Goal: Task Accomplishment & Management: Manage account settings

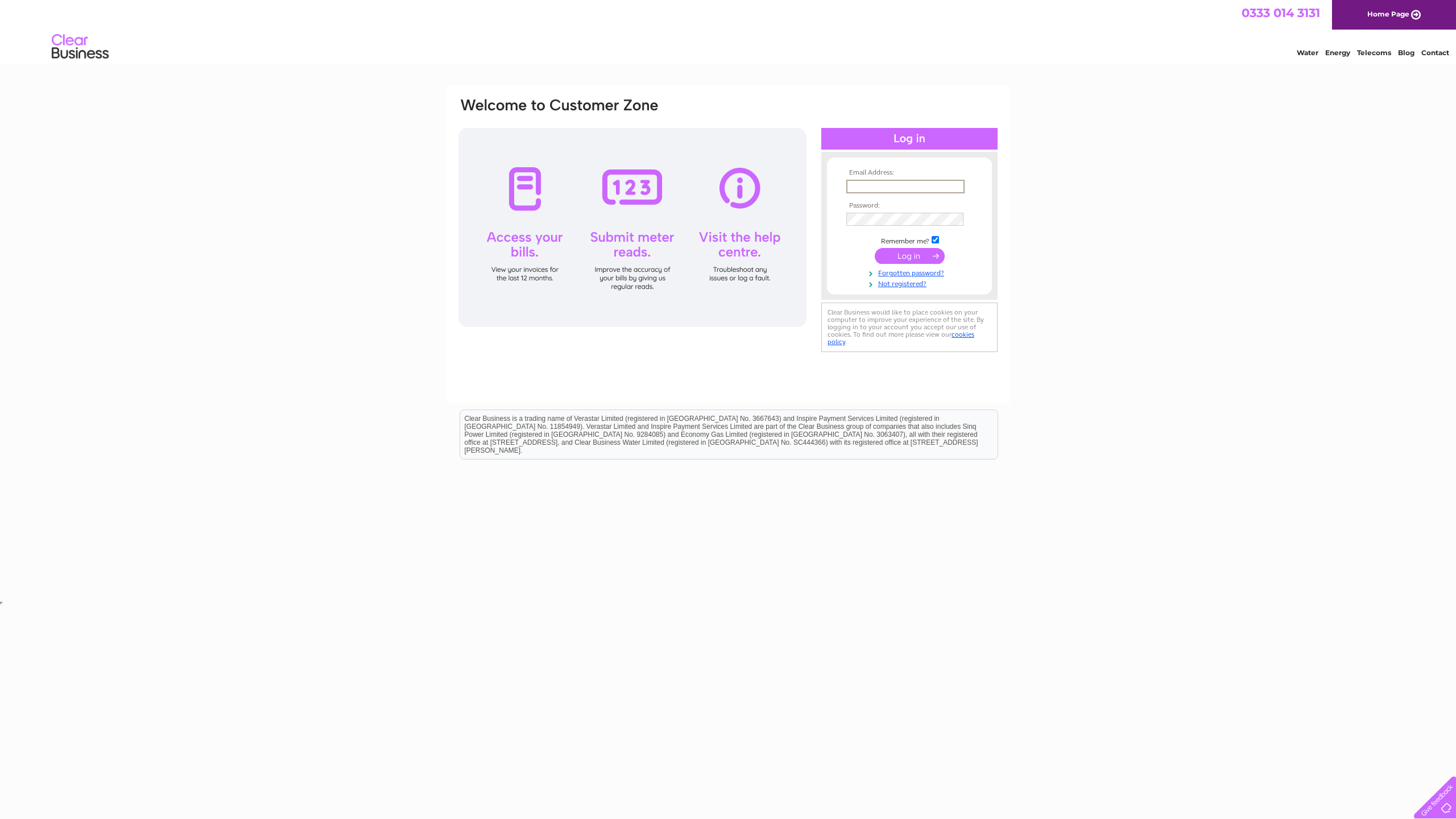
type input "lmjones66@icloud.com"
click at [454, 251] on input "submit" at bounding box center [909, 255] width 70 height 16
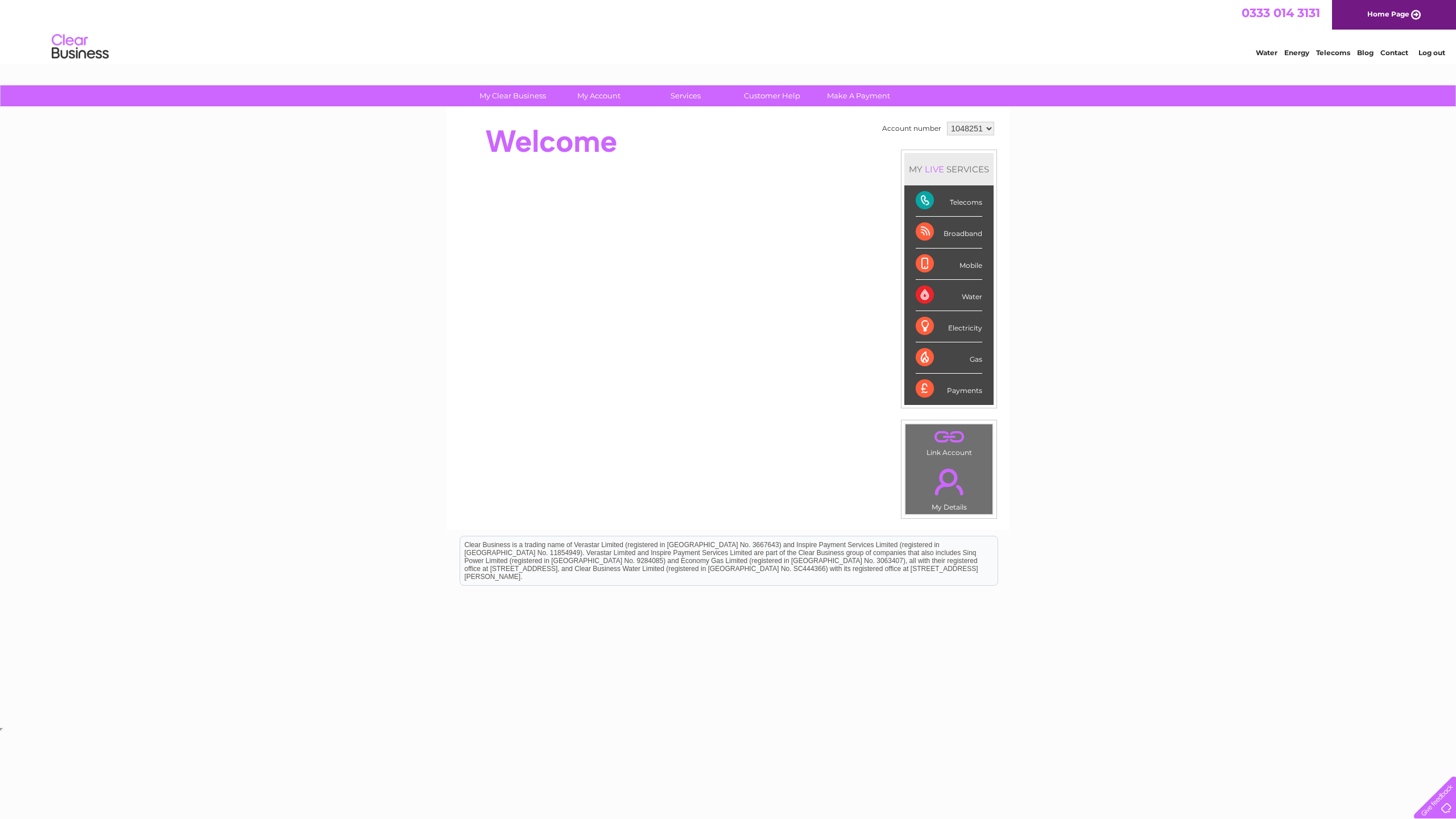
click at [967, 208] on div "Telecoms" at bounding box center [949, 201] width 67 height 31
click at [603, 118] on link "Bills and Payments" at bounding box center [604, 118] width 94 height 22
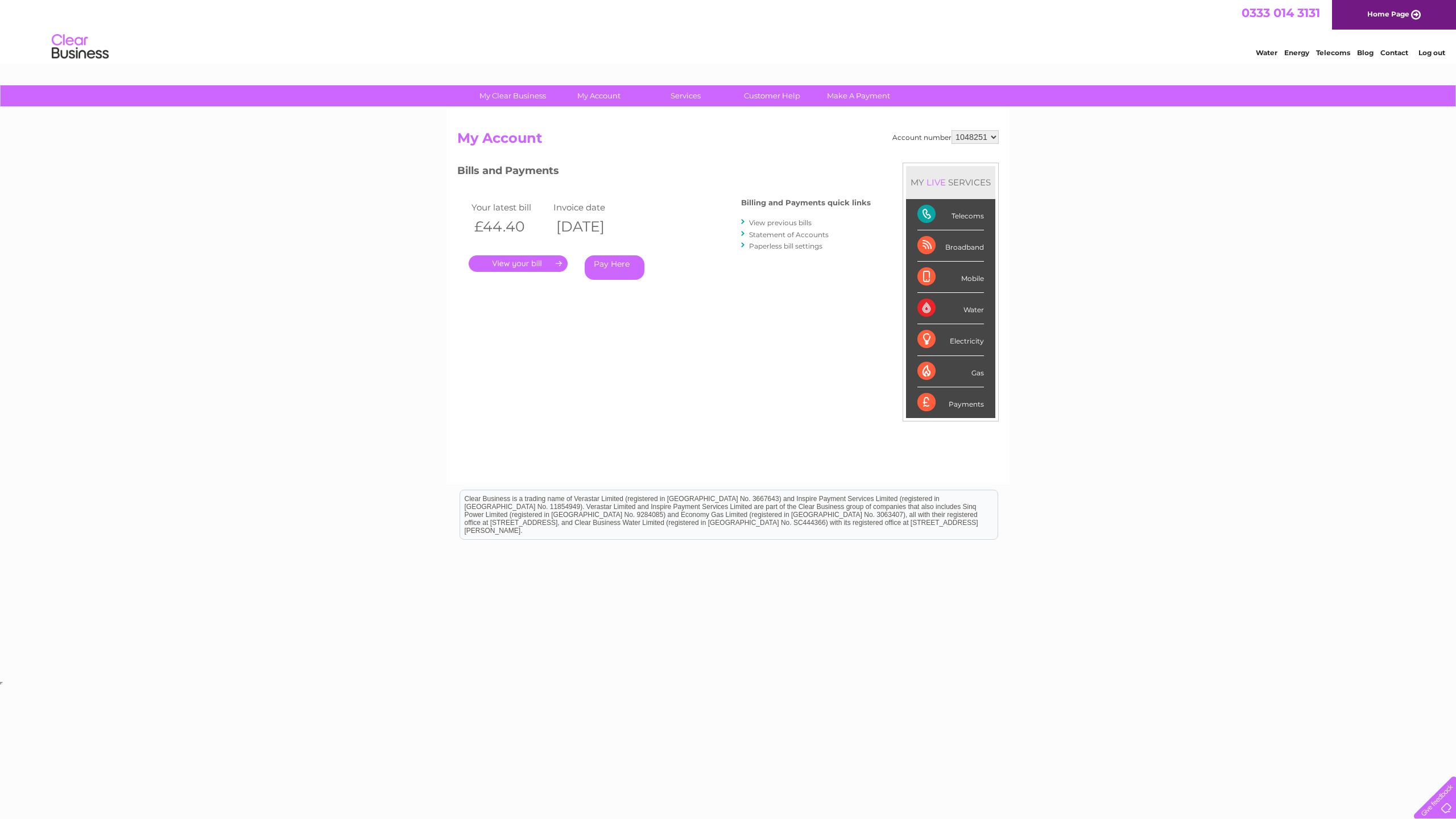
click at [527, 261] on link "." at bounding box center [518, 264] width 99 height 17
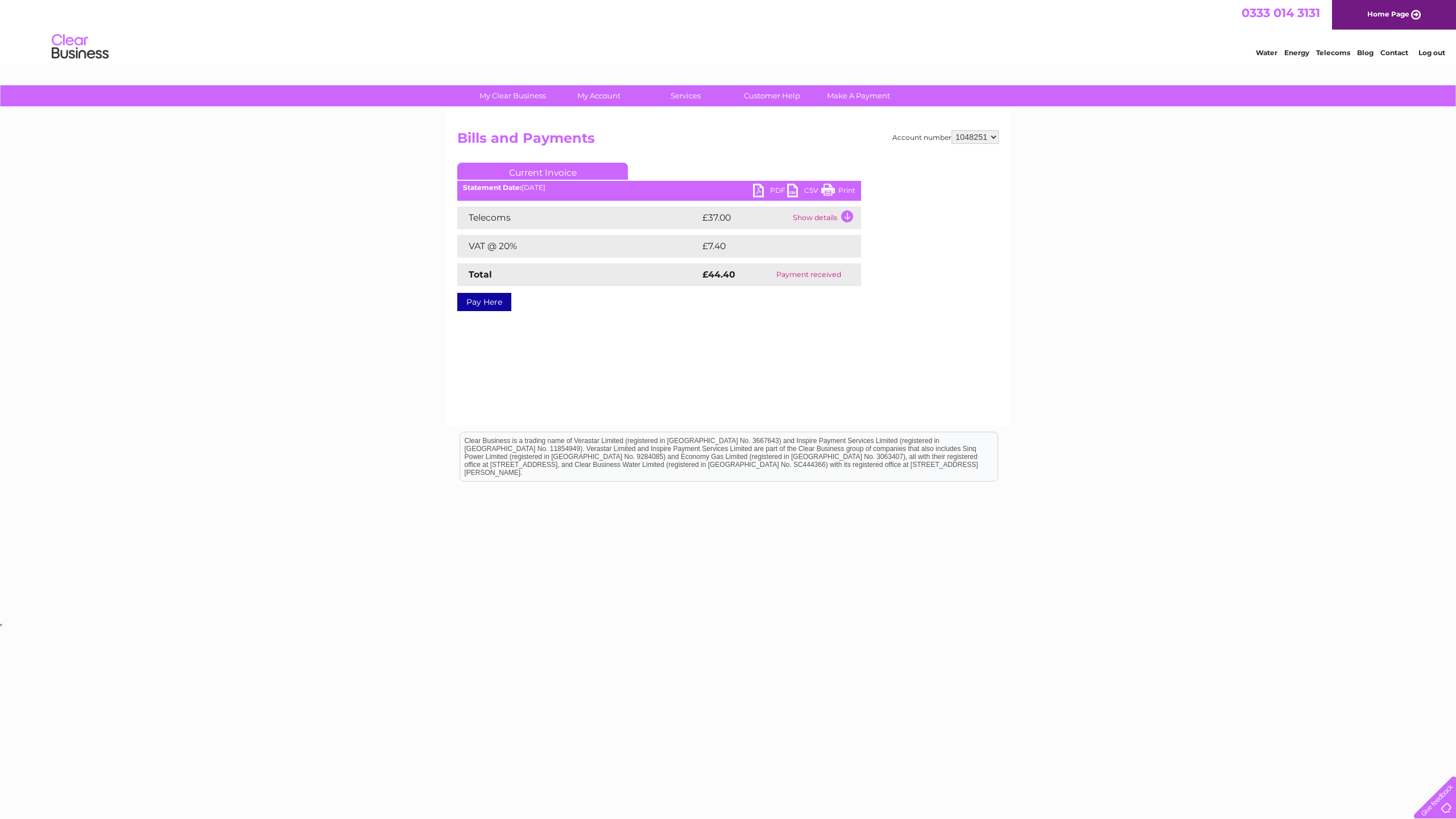
click at [842, 187] on link "Print" at bounding box center [838, 192] width 34 height 17
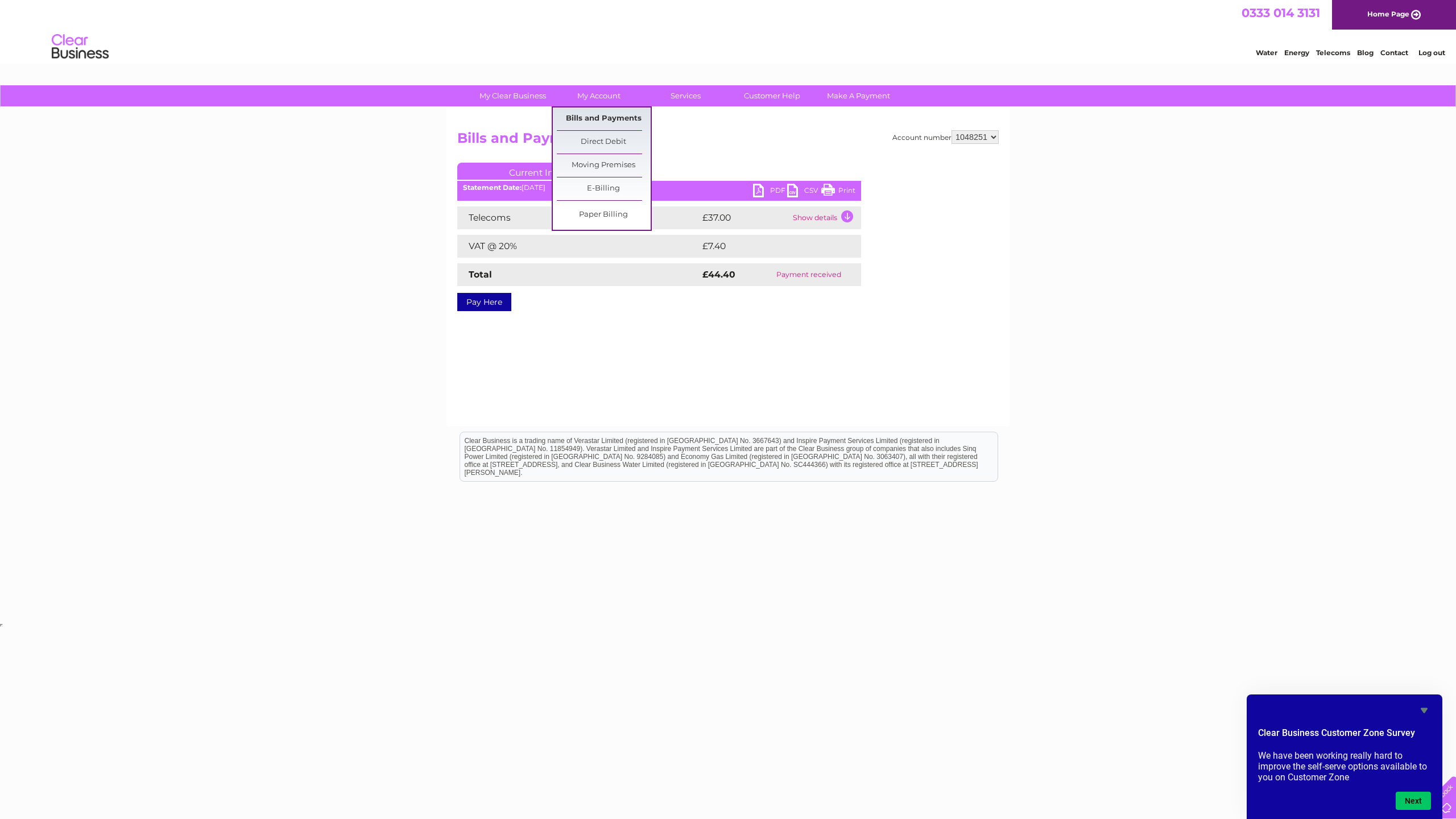
click at [595, 115] on link "Bills and Payments" at bounding box center [604, 118] width 94 height 22
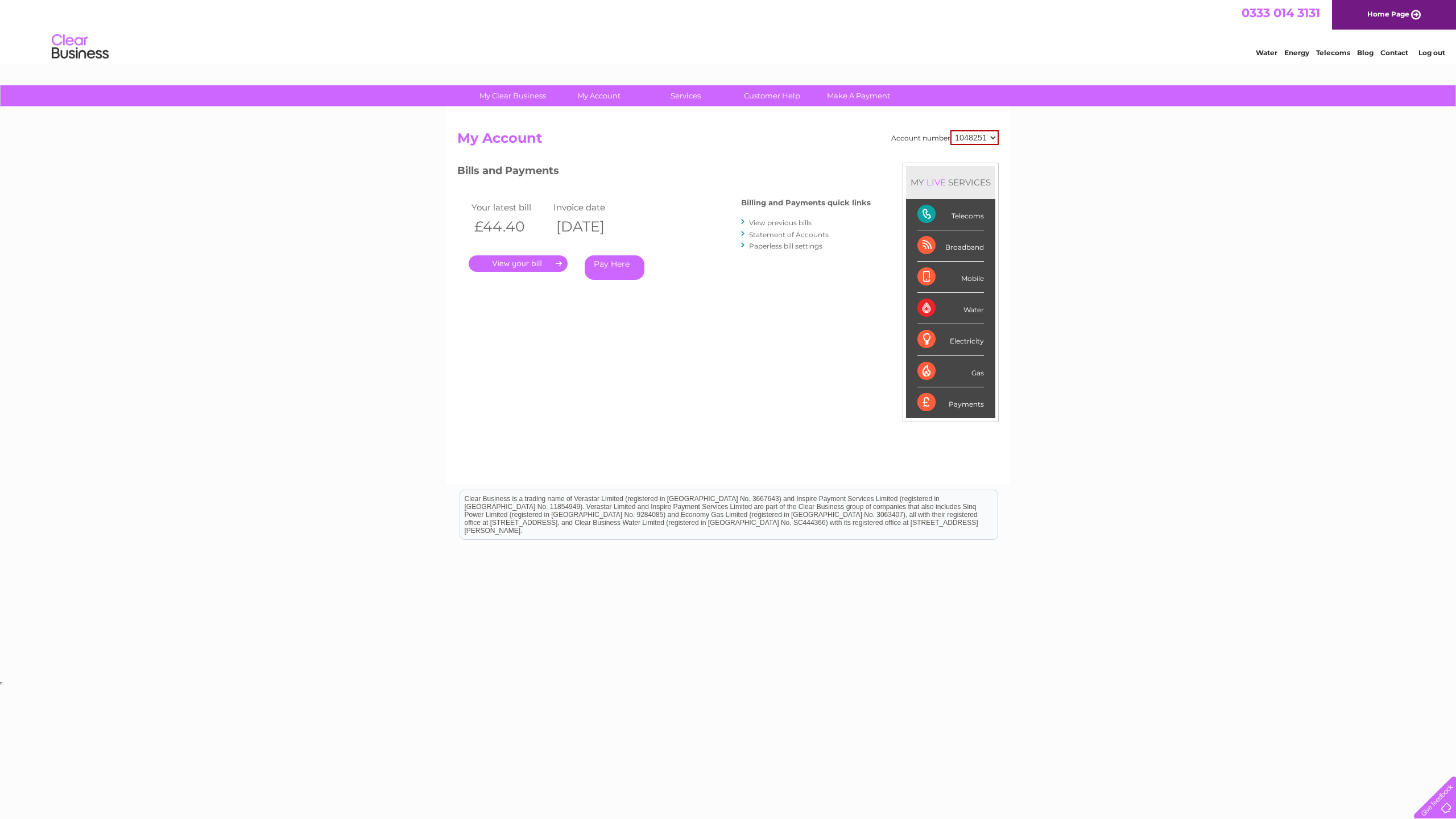
click at [769, 221] on link "View previous bills" at bounding box center [780, 222] width 62 height 9
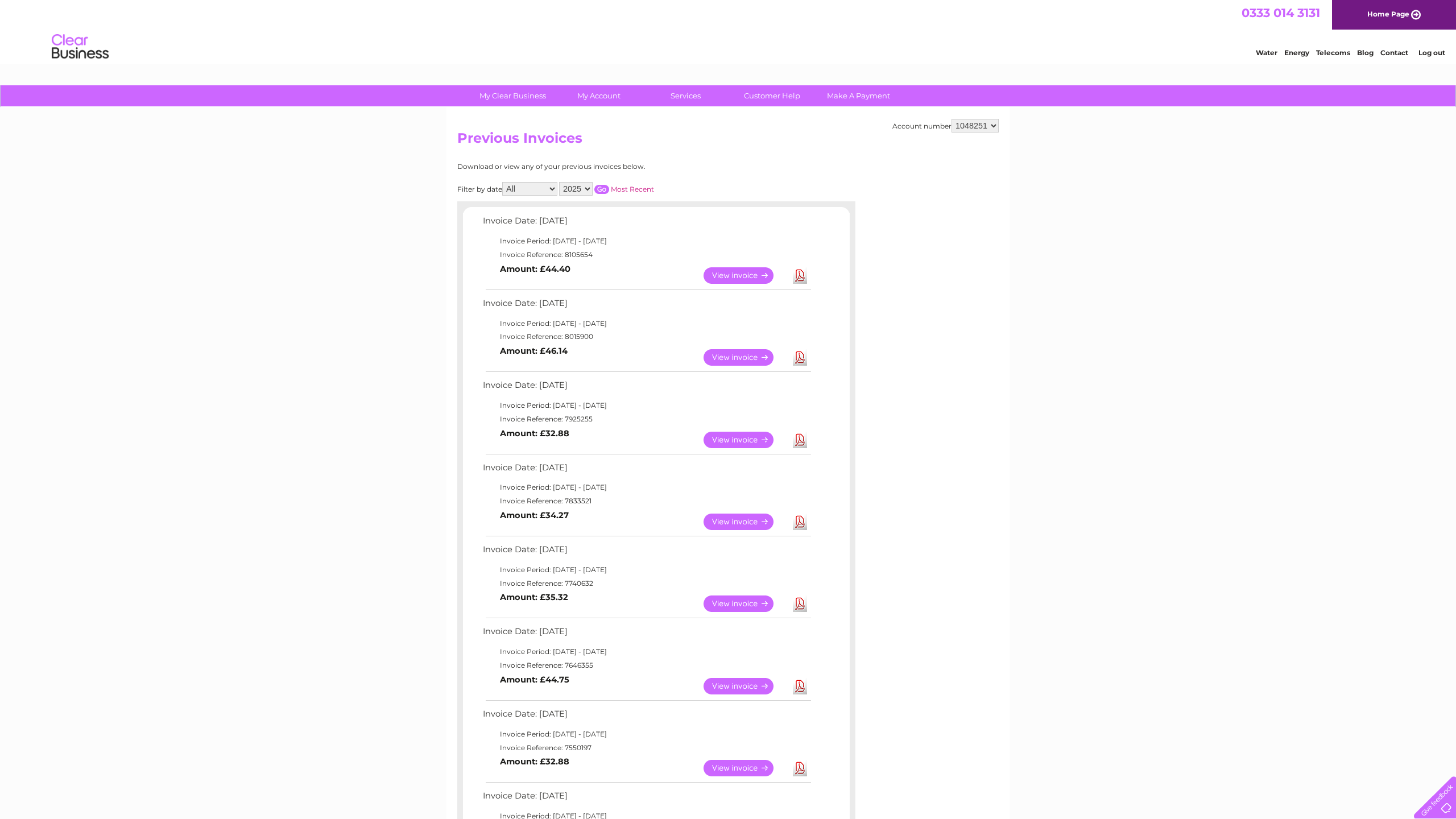
click at [753, 355] on link "View" at bounding box center [745, 357] width 83 height 17
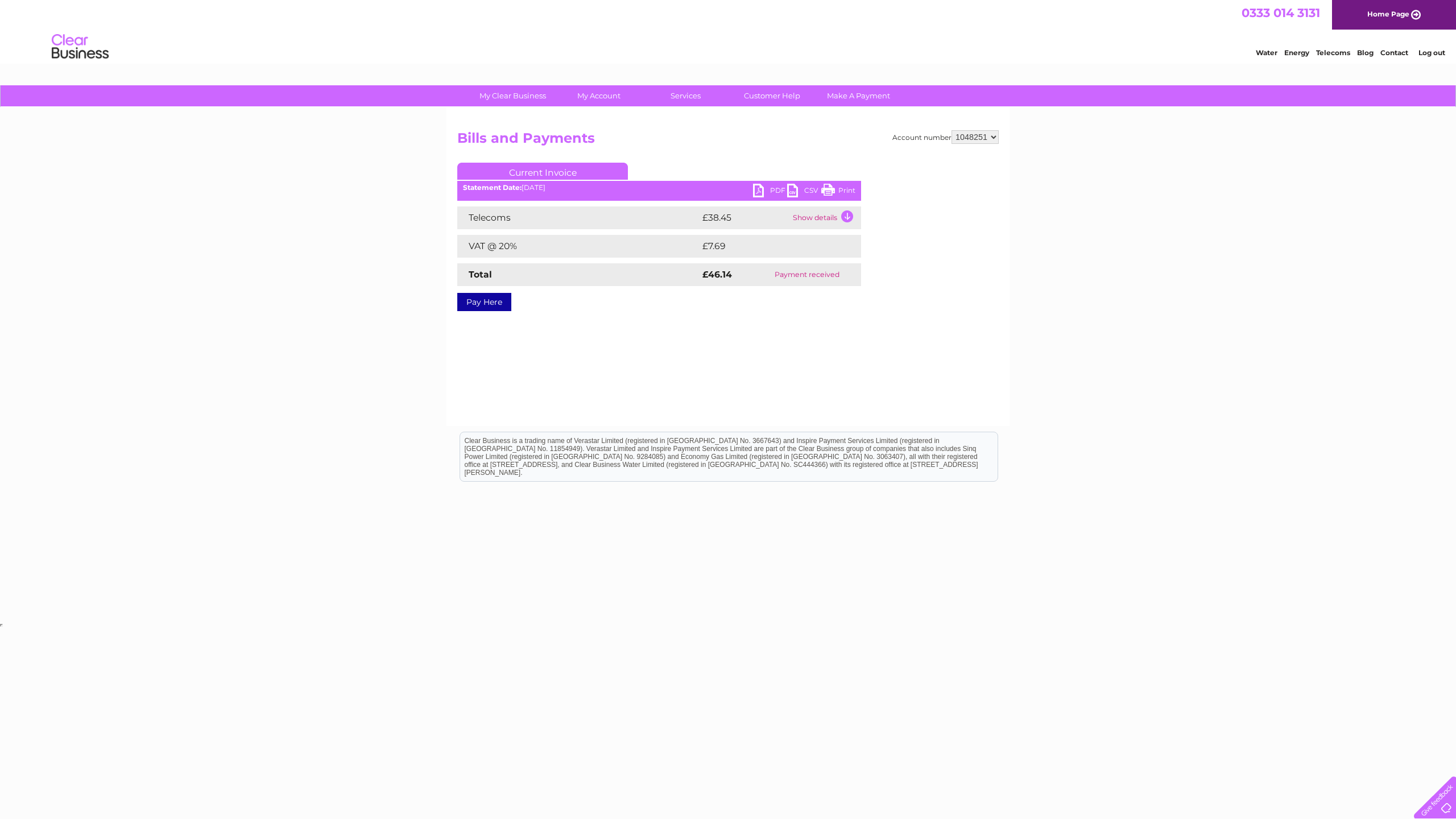
click at [829, 190] on link "Print" at bounding box center [838, 192] width 34 height 17
